Goal: Task Accomplishment & Management: Use online tool/utility

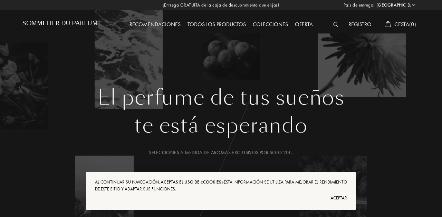
select select "ES"
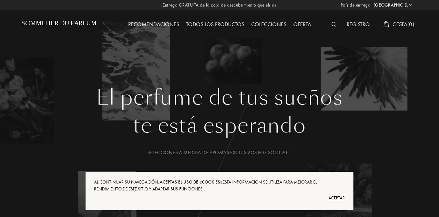
click at [335, 197] on div "Aceptar" at bounding box center [219, 197] width 251 height 11
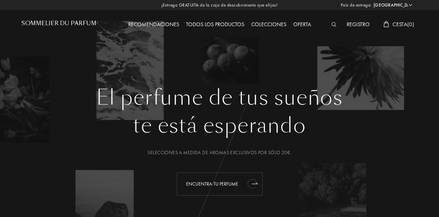
click at [236, 183] on div "Encuentra tu perfume" at bounding box center [220, 183] width 86 height 23
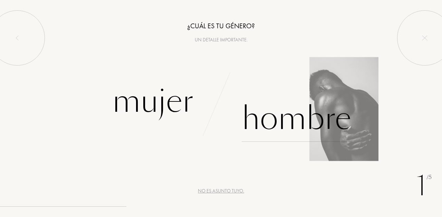
click at [273, 127] on div "Hombre" at bounding box center [295, 118] width 109 height 47
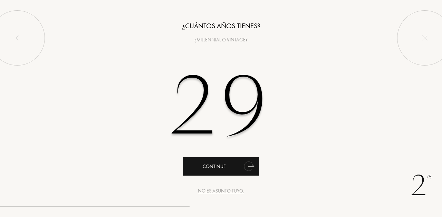
type input "29"
click at [220, 162] on div "Continue" at bounding box center [221, 166] width 76 height 18
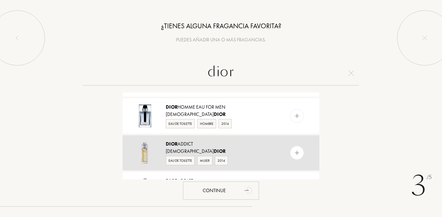
scroll to position [107, 0]
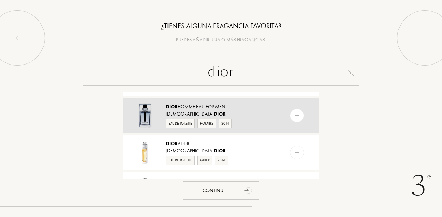
type input "dior"
click at [178, 124] on div "Eau de Toilette" at bounding box center [180, 123] width 29 height 9
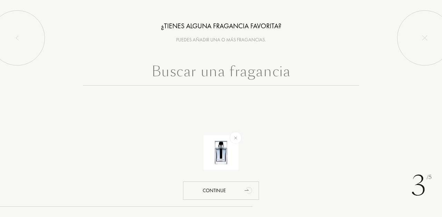
click at [217, 74] on input "text" at bounding box center [221, 73] width 276 height 25
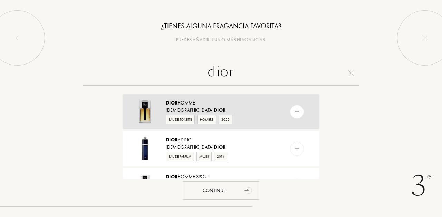
type input "dior"
click at [178, 121] on div "Eau de Toilette" at bounding box center [180, 119] width 29 height 9
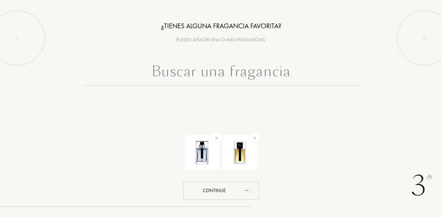
click at [232, 81] on input "text" at bounding box center [221, 73] width 276 height 25
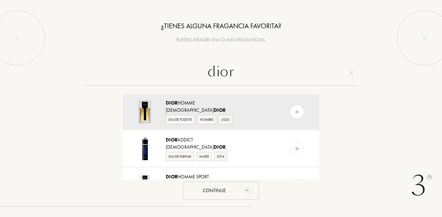
click at [229, 72] on input "dior" at bounding box center [221, 73] width 276 height 25
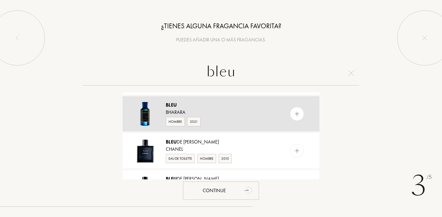
scroll to position [129, 0]
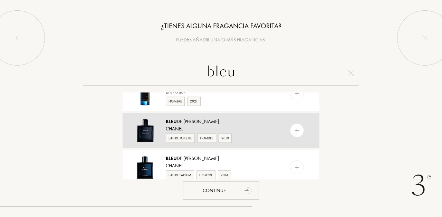
type input "bleu"
click at [177, 139] on div "Eau de Toilette" at bounding box center [180, 138] width 29 height 9
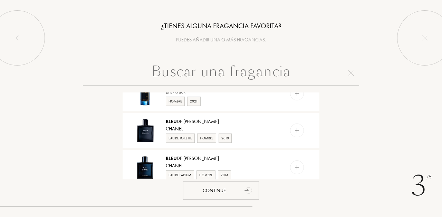
scroll to position [0, 0]
